Goal: Task Accomplishment & Management: Manage account settings

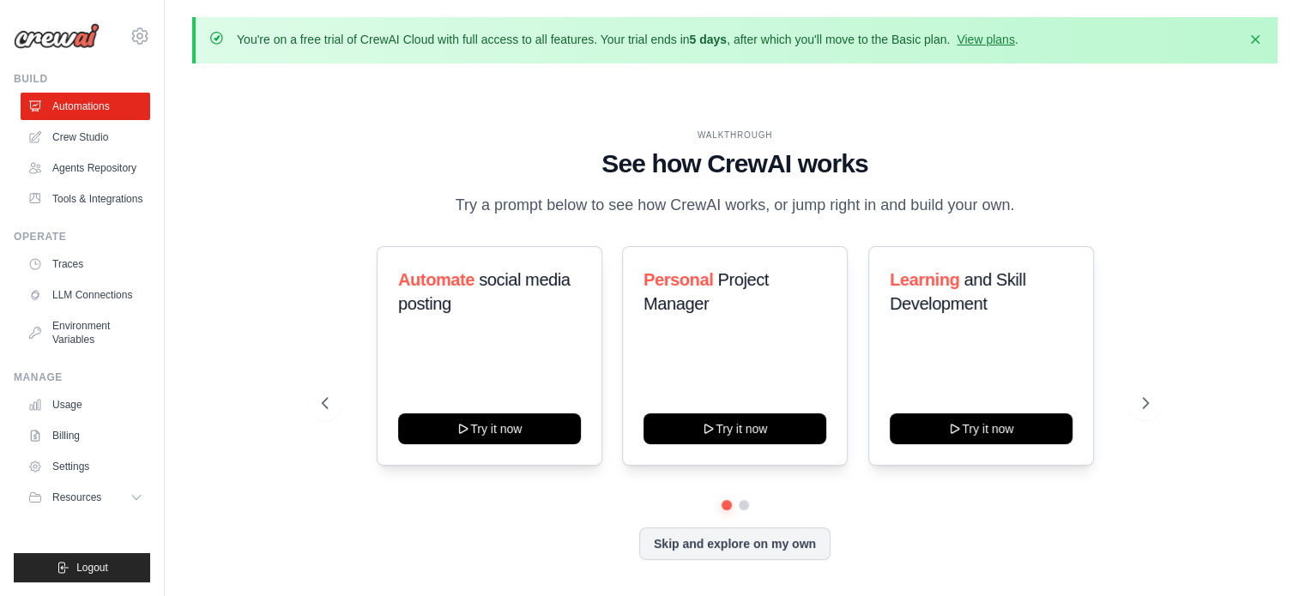
click at [313, 262] on div "WALKTHROUGH See how [PERSON_NAME] works Try a prompt below to see how [PERSON_N…" at bounding box center [735, 358] width 869 height 458
click at [262, 139] on div "WALKTHROUGH See how [PERSON_NAME] works Try a prompt below to see how [PERSON_N…" at bounding box center [735, 358] width 1086 height 562
click at [141, 40] on icon at bounding box center [140, 36] width 21 height 21
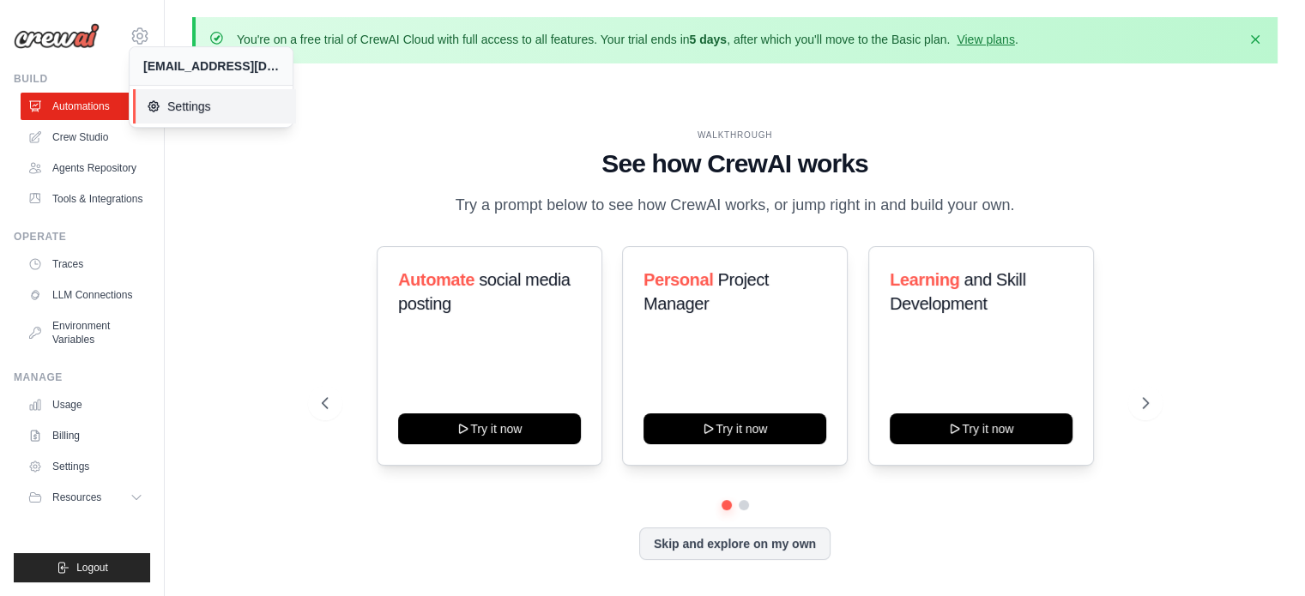
click at [198, 105] on span "Settings" at bounding box center [215, 106] width 136 height 17
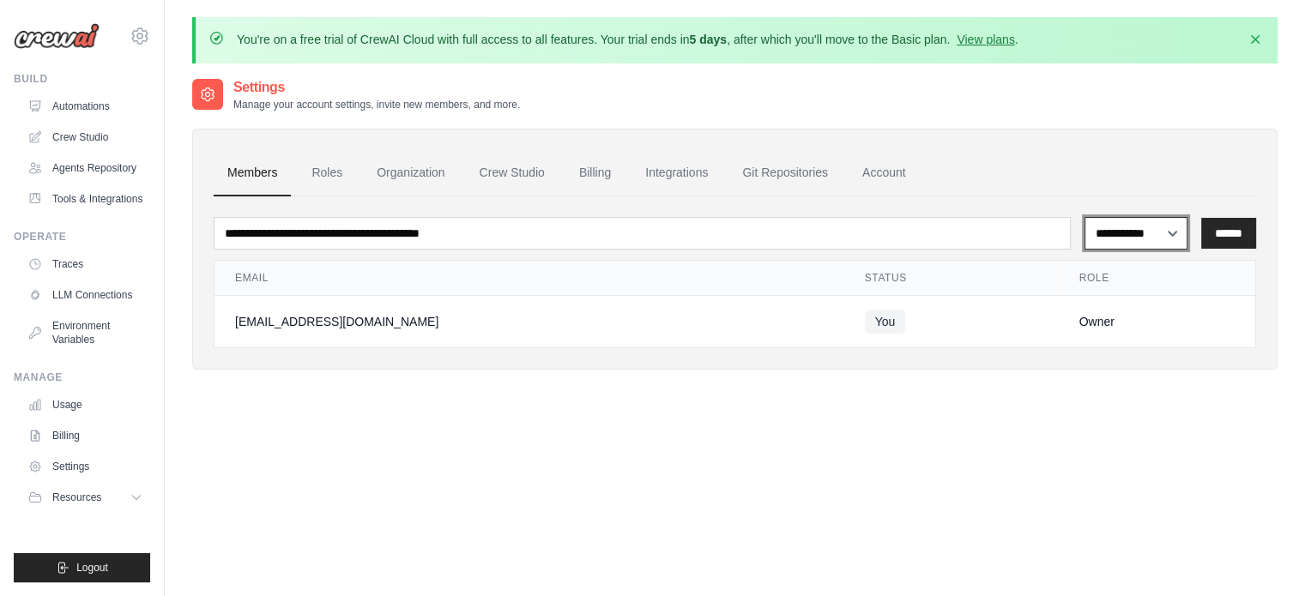
click at [1145, 233] on select "**********" at bounding box center [1136, 233] width 103 height 33
click at [882, 172] on link "Account" at bounding box center [884, 173] width 71 height 46
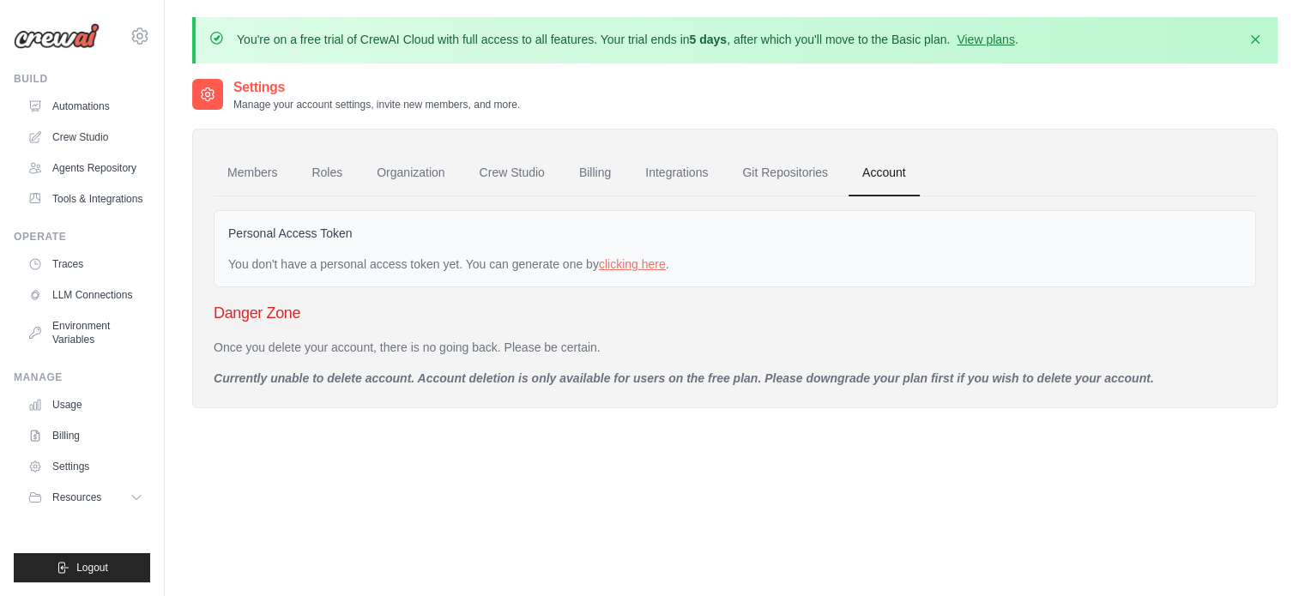
click at [278, 370] on p "Currently unable to delete account. Account deletion is only available for user…" at bounding box center [735, 378] width 1043 height 17
click at [1257, 39] on icon "button" at bounding box center [1255, 38] width 17 height 17
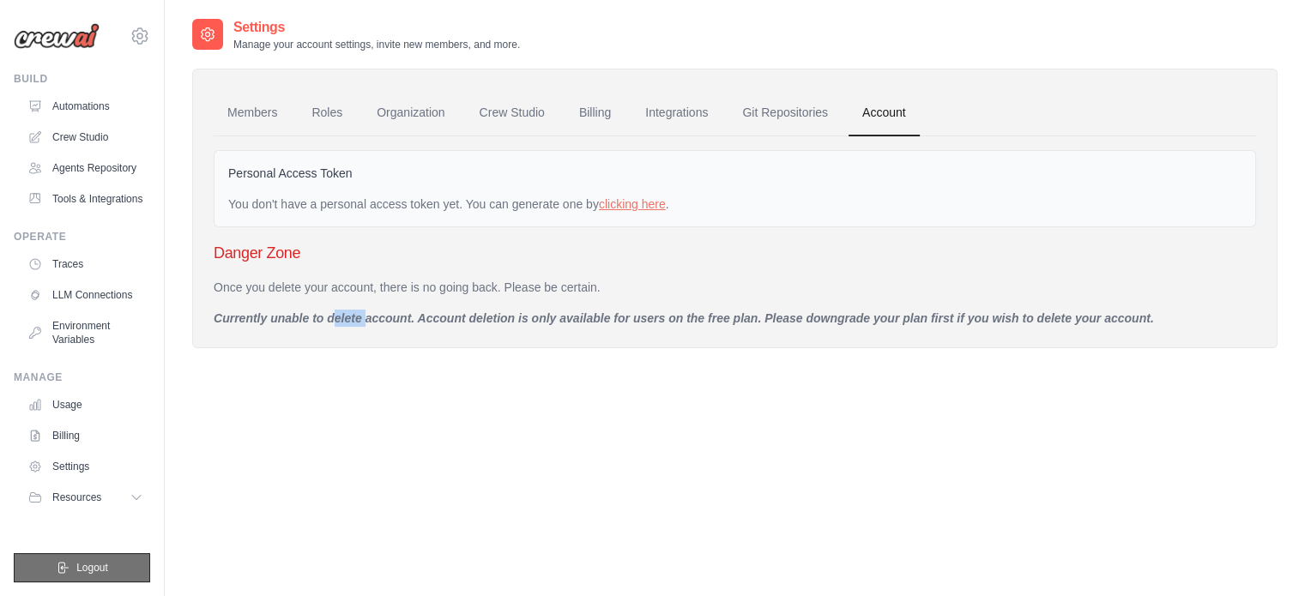
click at [88, 564] on span "Logout" at bounding box center [92, 568] width 32 height 14
